Goal: Task Accomplishment & Management: Use online tool/utility

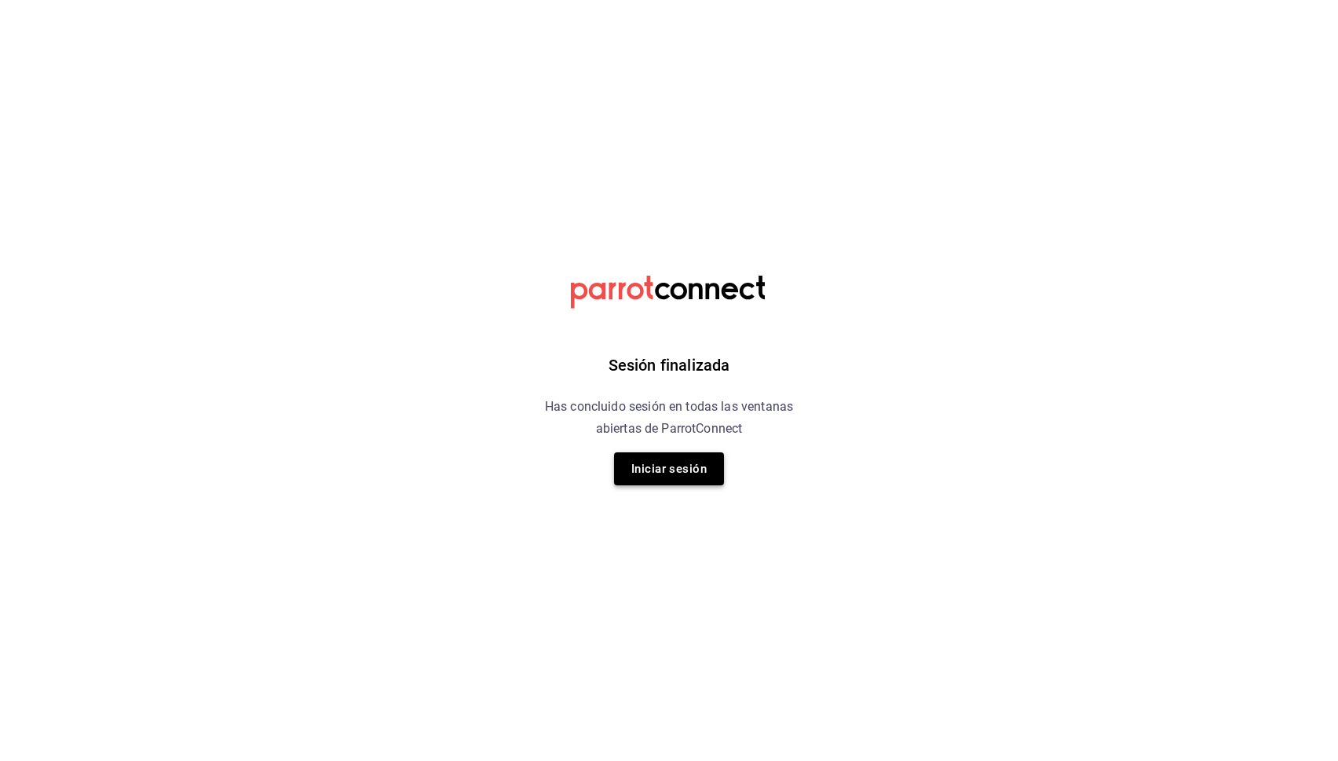
click at [676, 483] on button "Iniciar sesión" at bounding box center [669, 468] width 110 height 33
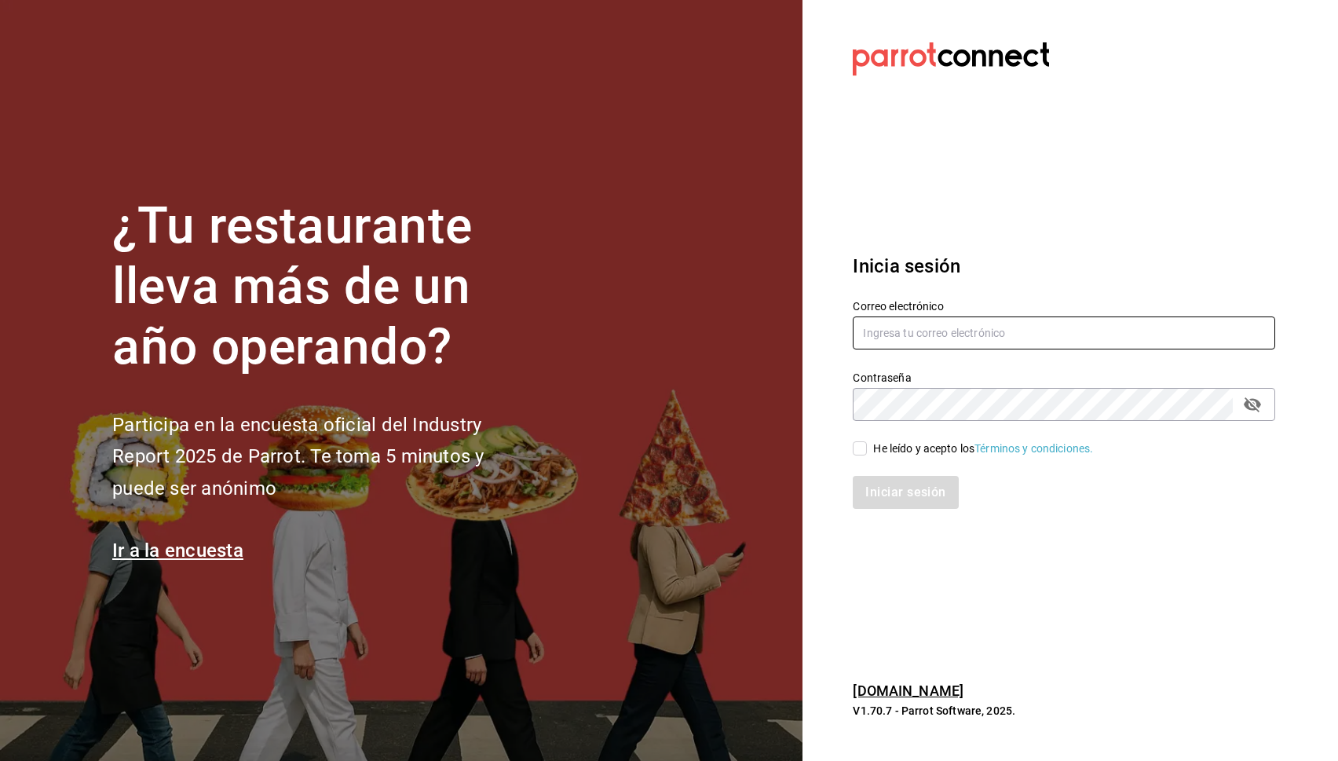
click at [971, 340] on input "text" at bounding box center [1064, 332] width 422 height 33
type input "[EMAIL_ADDRESS][DOMAIN_NAME]"
click at [893, 447] on div "He leído y acepto los Términos y condiciones." at bounding box center [983, 448] width 220 height 16
click at [867, 447] on input "He leído y acepto los Términos y condiciones." at bounding box center [860, 448] width 14 height 14
checkbox input "true"
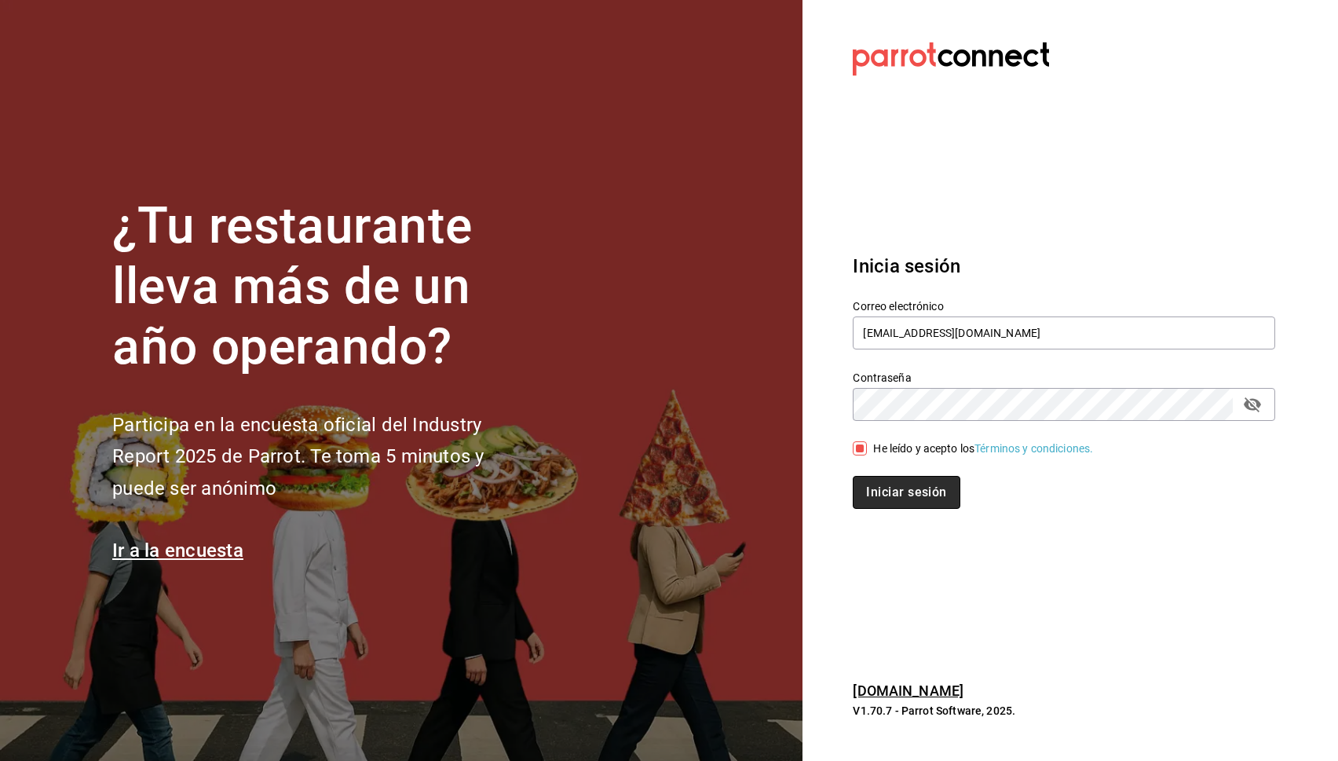
click at [905, 487] on button "Iniciar sesión" at bounding box center [906, 492] width 107 height 33
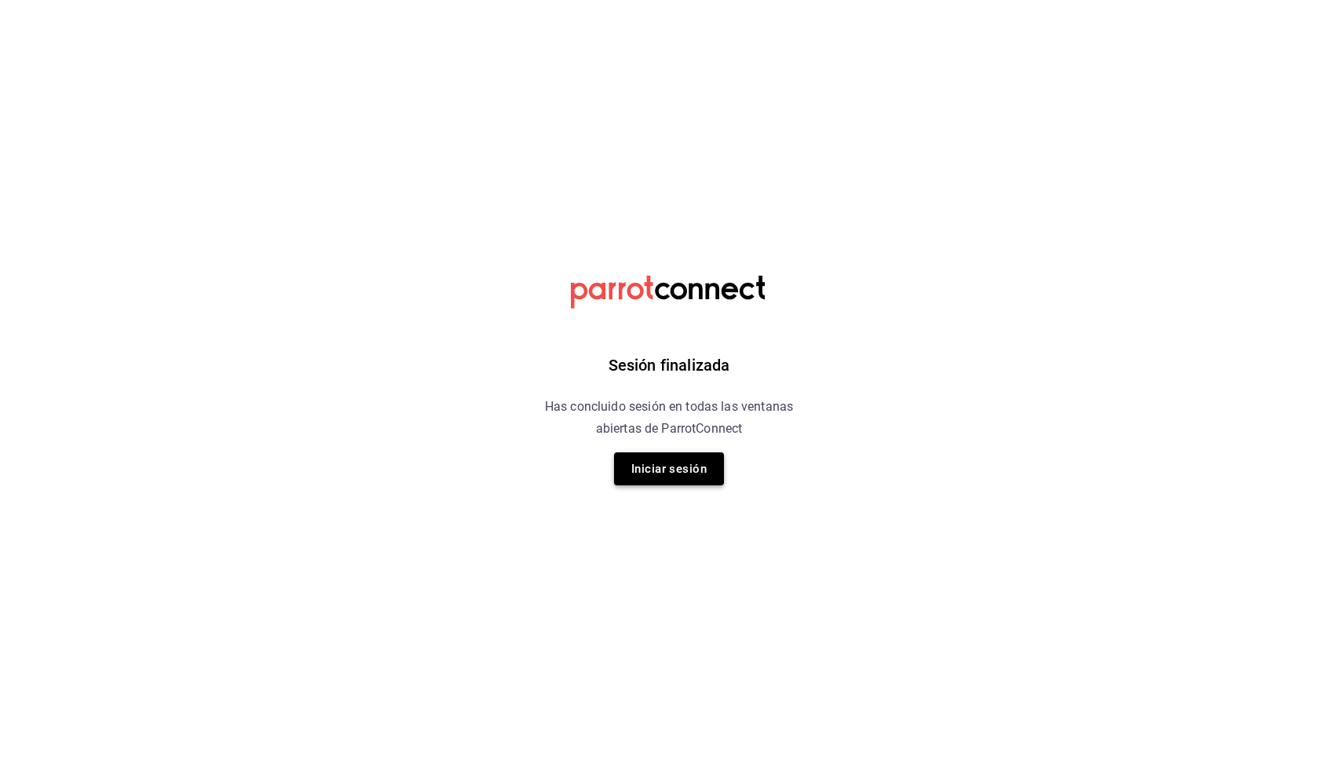
click at [690, 465] on button "Iniciar sesión" at bounding box center [669, 468] width 110 height 33
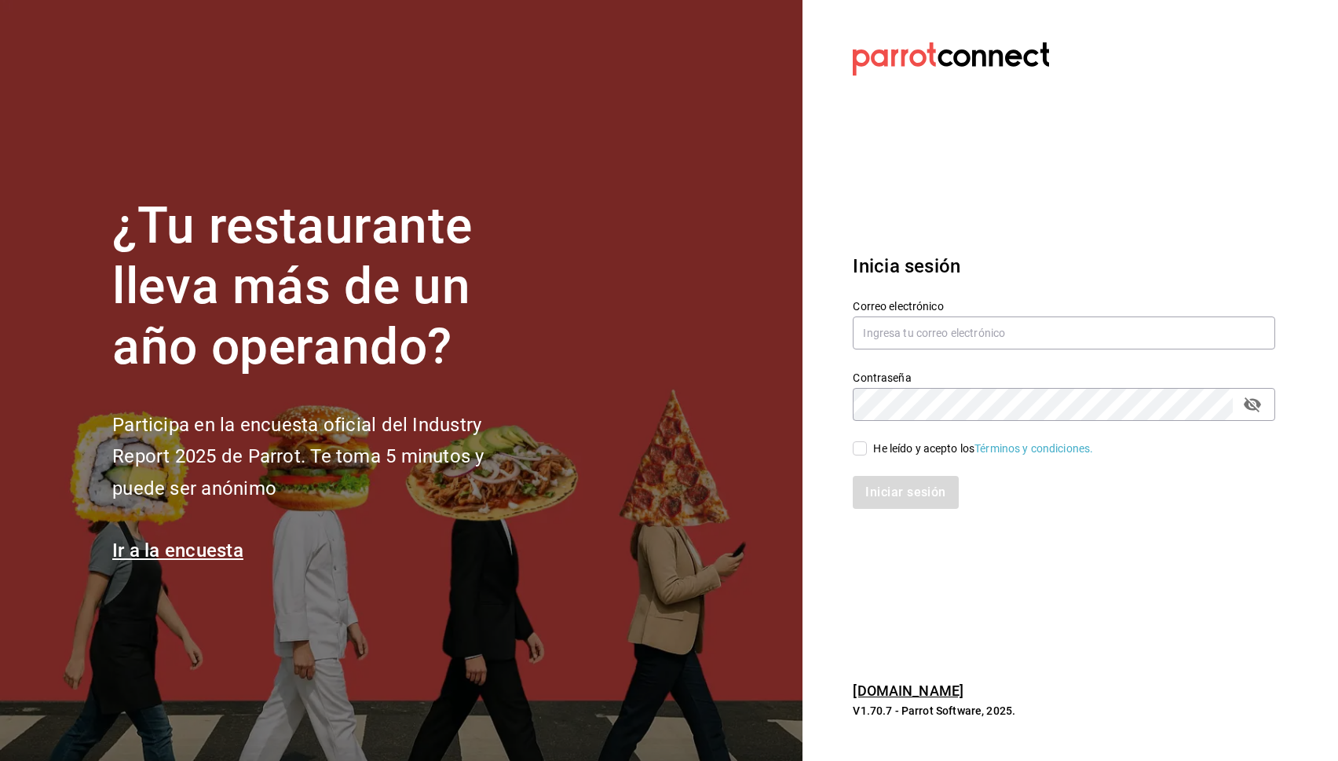
click at [912, 309] on label "Correo electrónico" at bounding box center [1064, 306] width 422 height 11
click at [915, 318] on input "text" at bounding box center [1064, 332] width 422 height 33
type input "danysepulveda15@gmail.com"
click at [931, 441] on div "He leído y acepto los Términos y condiciones." at bounding box center [983, 448] width 220 height 16
click at [867, 441] on input "He leído y acepto los Términos y condiciones." at bounding box center [860, 448] width 14 height 14
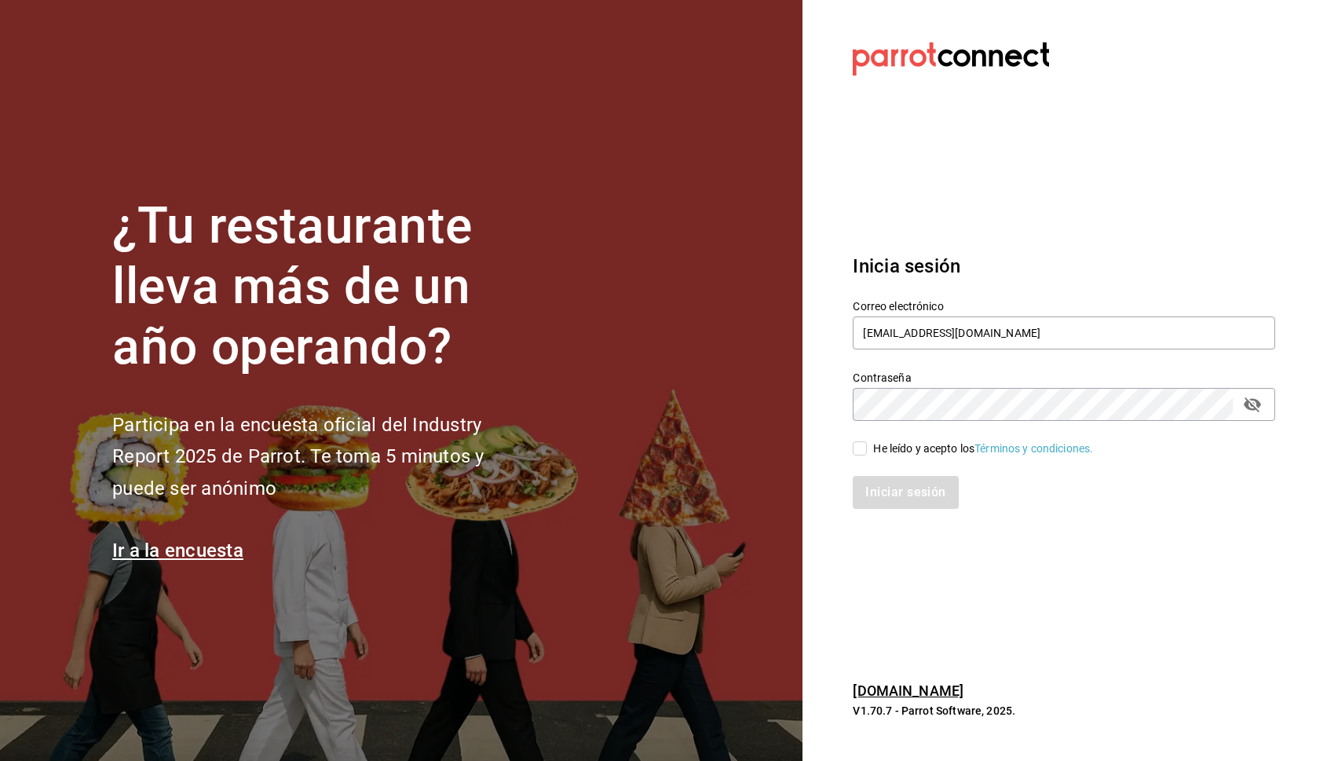
checkbox input "true"
click at [941, 501] on button "Iniciar sesión" at bounding box center [906, 492] width 107 height 33
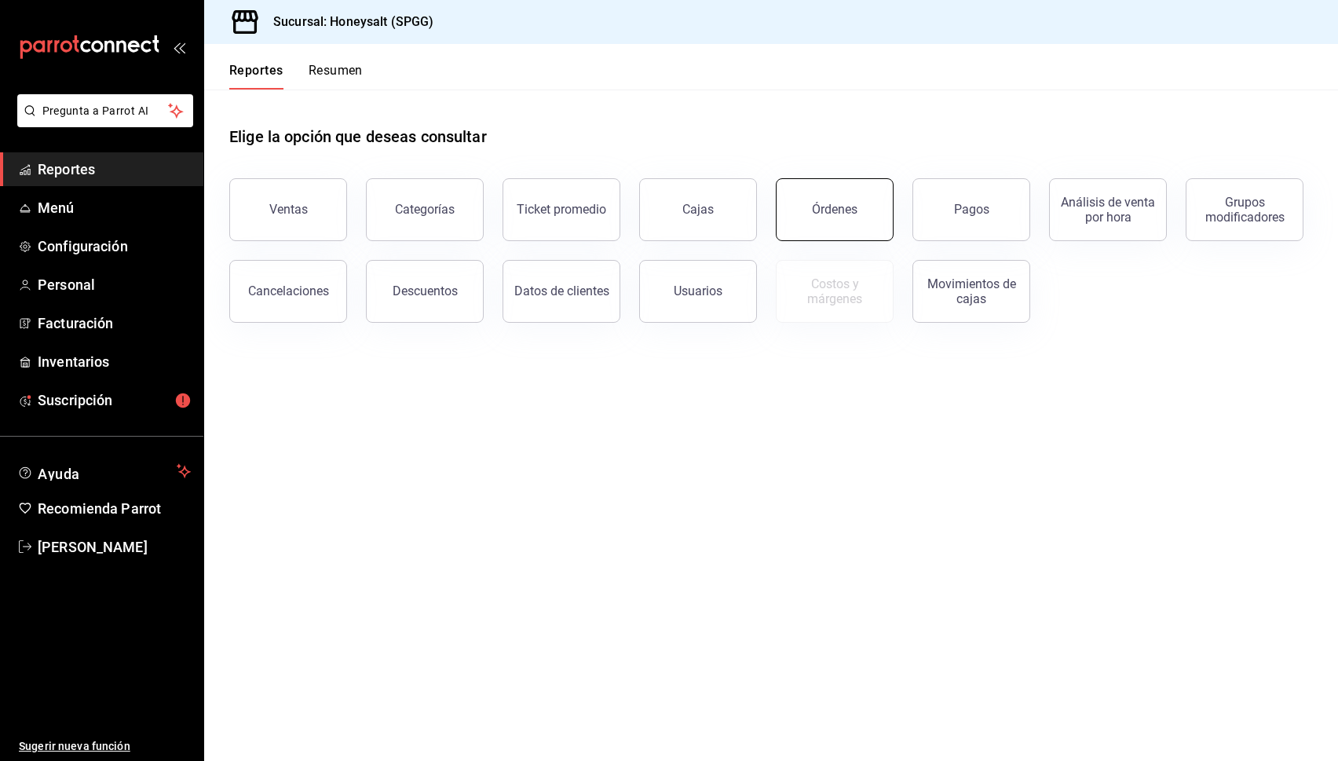
click at [821, 181] on button "Órdenes" at bounding box center [835, 209] width 118 height 63
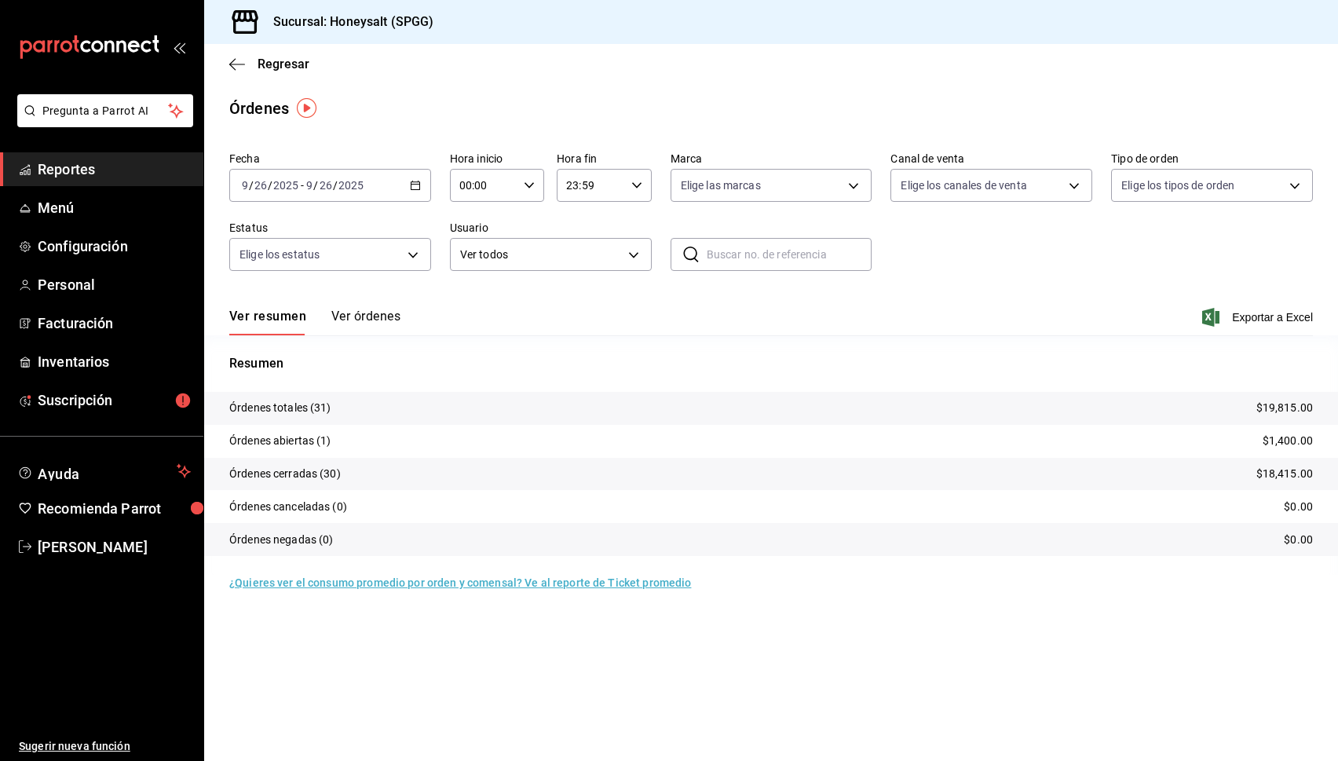
click at [223, 61] on div "Regresar" at bounding box center [771, 64] width 1134 height 40
click at [236, 68] on icon "button" at bounding box center [237, 64] width 16 height 14
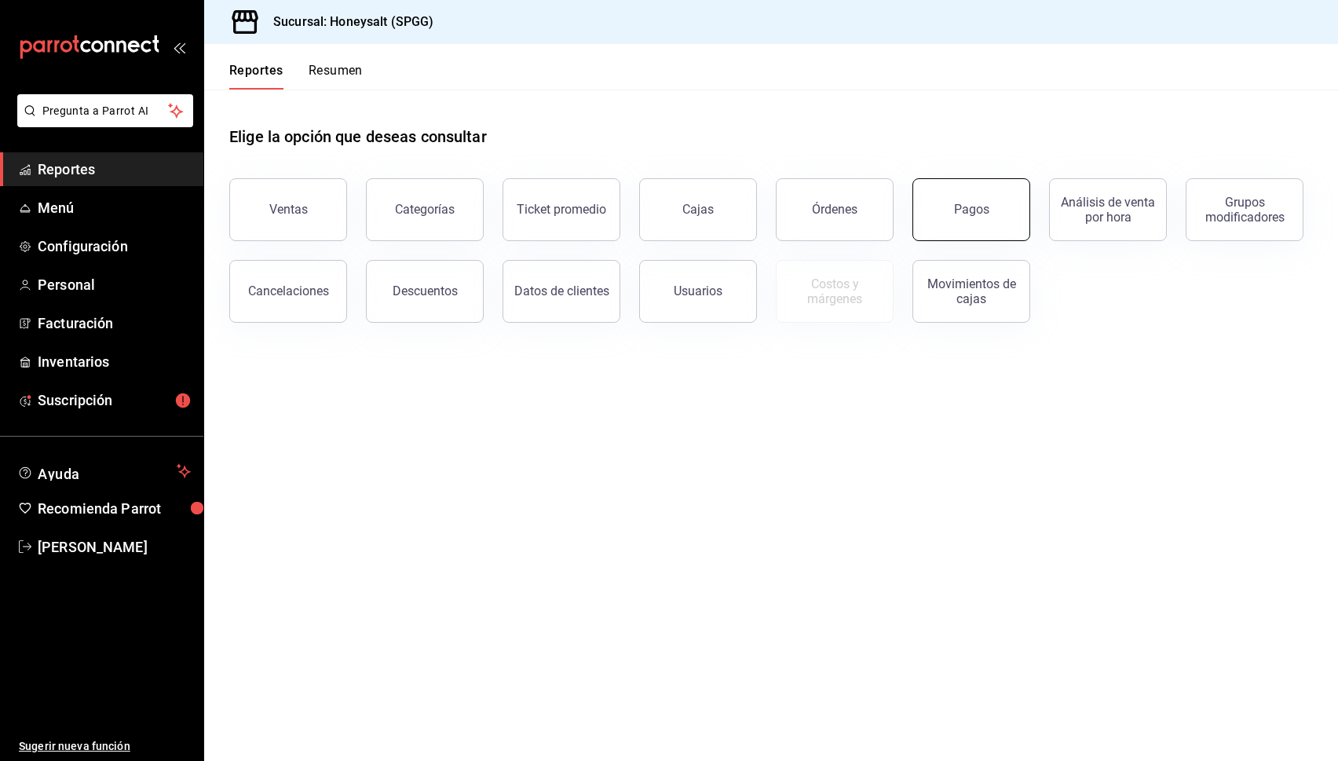
click at [977, 192] on button "Pagos" at bounding box center [971, 209] width 118 height 63
